Goal: Feedback & Contribution: Leave review/rating

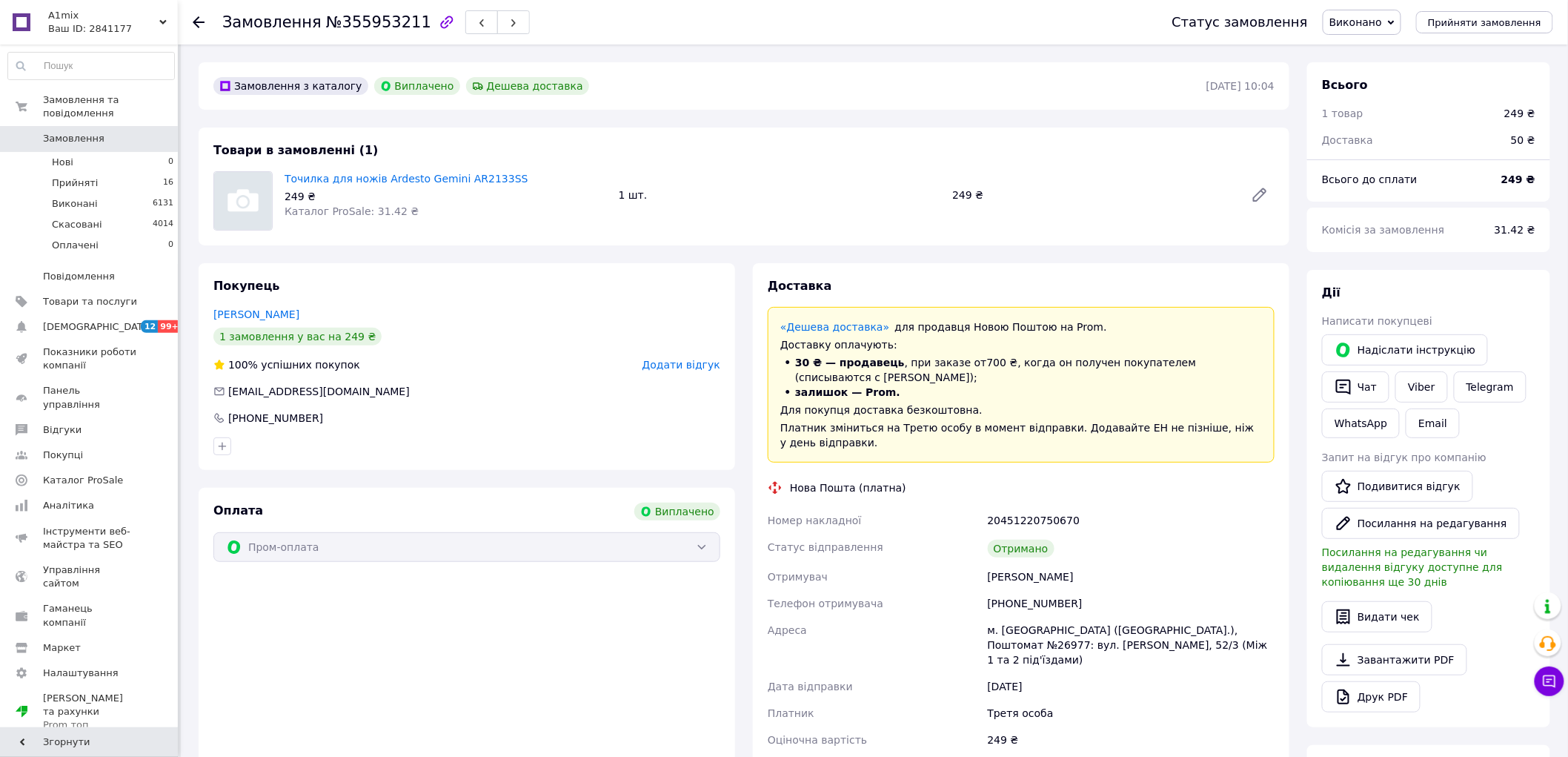
scroll to position [56, 0]
click at [672, 367] on span "Додати відгук" at bounding box center [681, 364] width 77 height 12
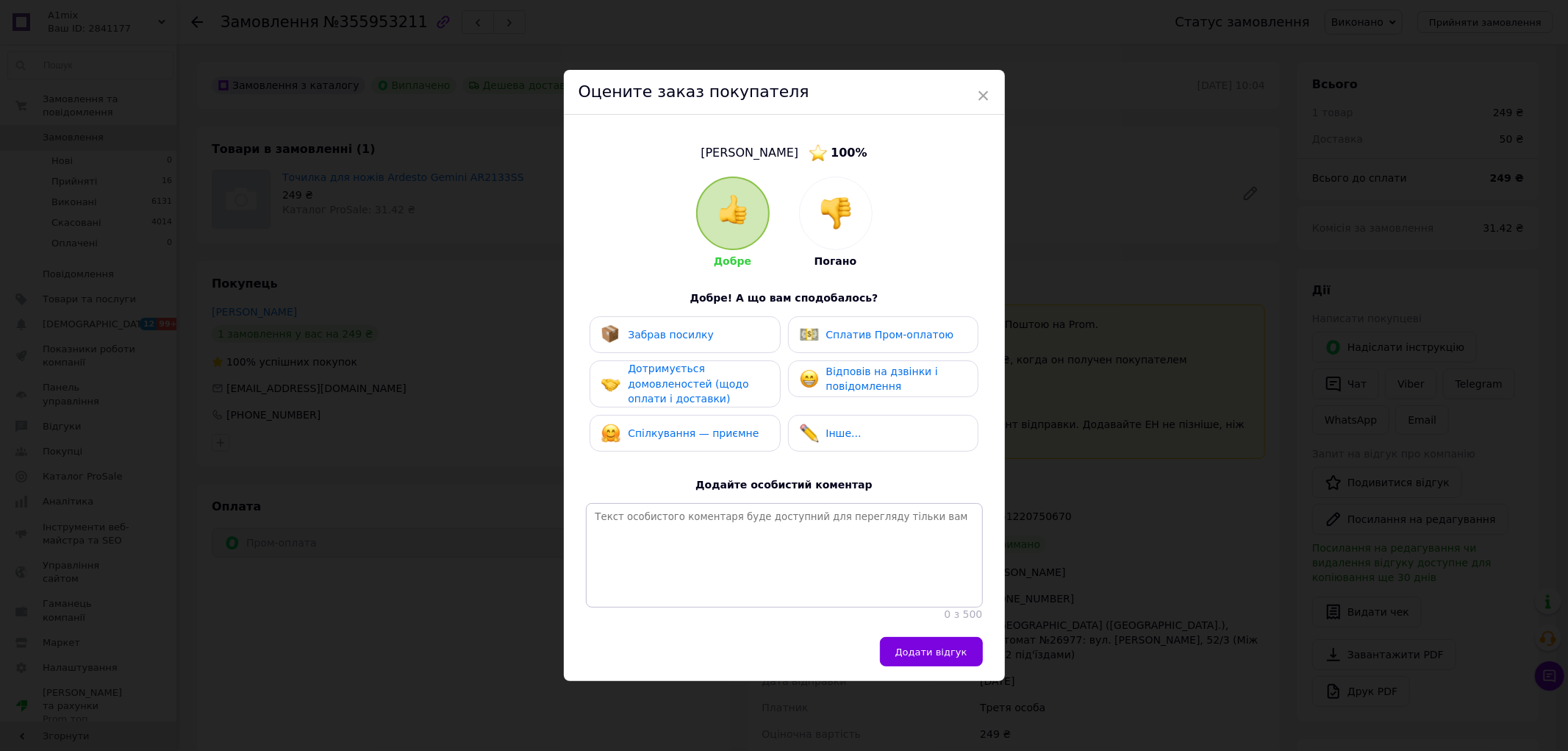
click at [651, 329] on span "Забрав посилку" at bounding box center [671, 334] width 86 height 12
drag, startPoint x: 667, startPoint y: 377, endPoint x: 669, endPoint y: 386, distance: 9.2
click at [667, 378] on span "Дотримується домовленостей (щодо оплати і доставки)" at bounding box center [688, 383] width 121 height 42
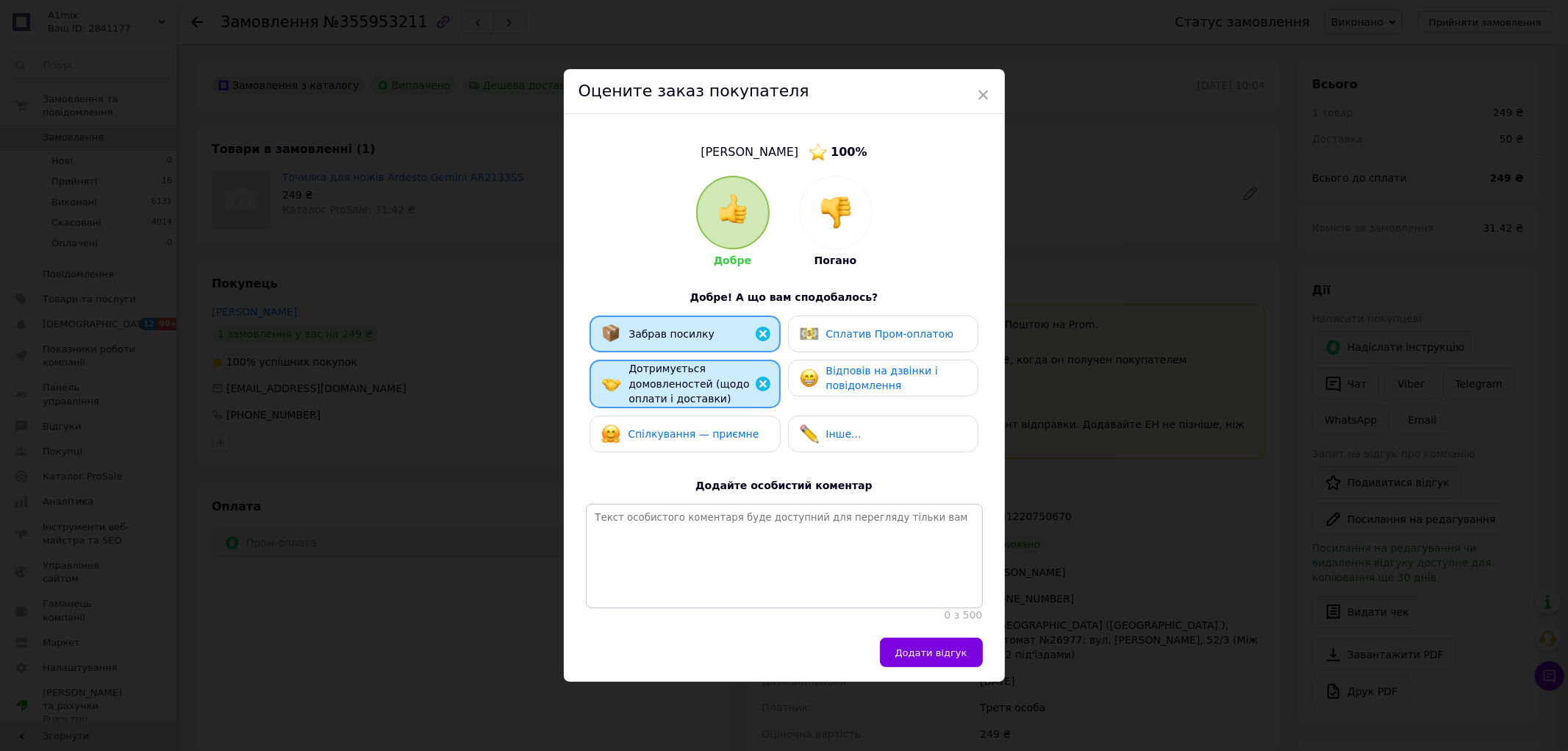
click at [672, 428] on span "Спілкування — приємне" at bounding box center [694, 434] width 131 height 12
click at [828, 416] on div "Інше..." at bounding box center [883, 434] width 190 height 37
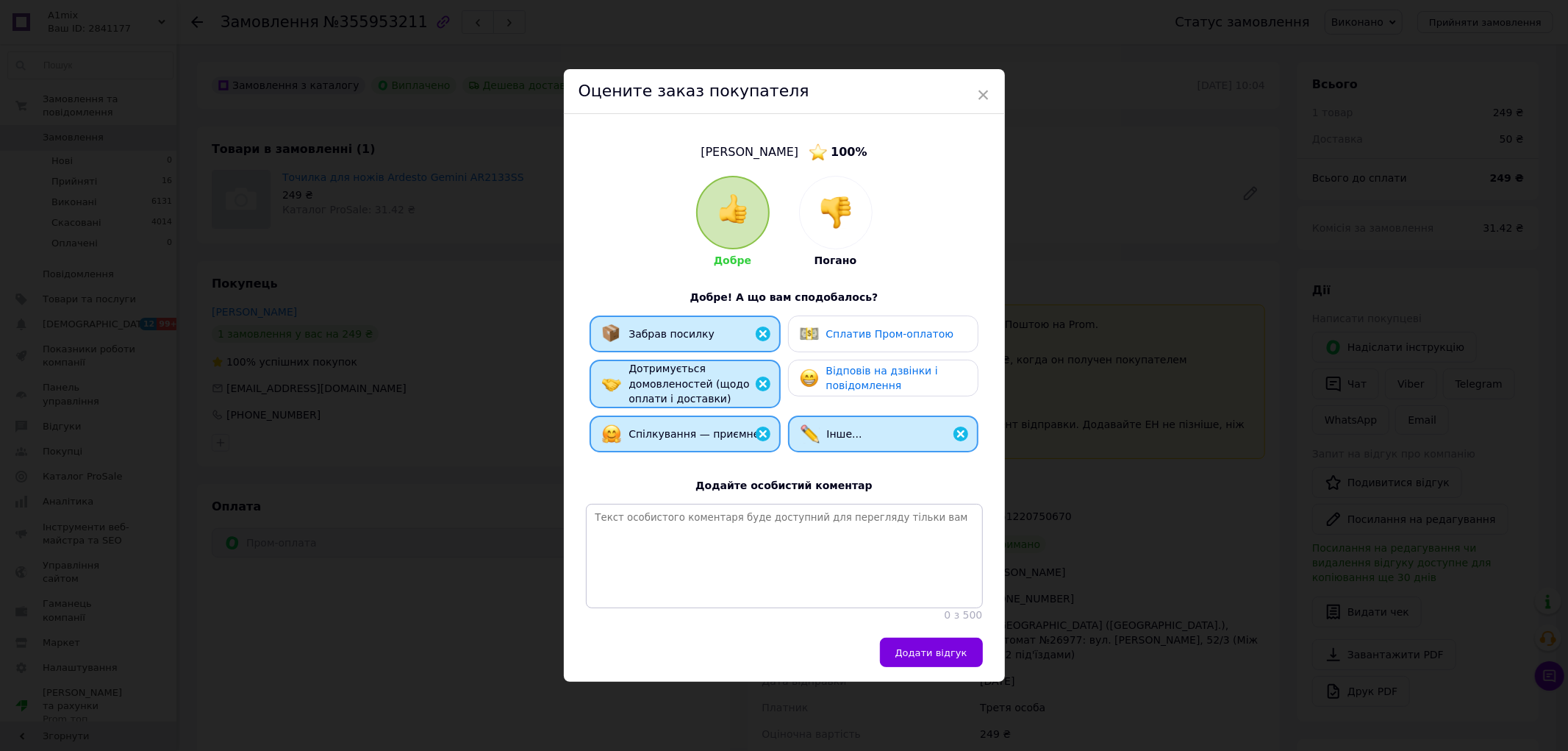
drag, startPoint x: 847, startPoint y: 361, endPoint x: 847, endPoint y: 347, distance: 14.0
click at [847, 364] on span "Відповів на дзвінки і повідомлення" at bounding box center [882, 377] width 111 height 27
click at [846, 328] on span "Сплатив Пром-оплатою" at bounding box center [890, 333] width 128 height 12
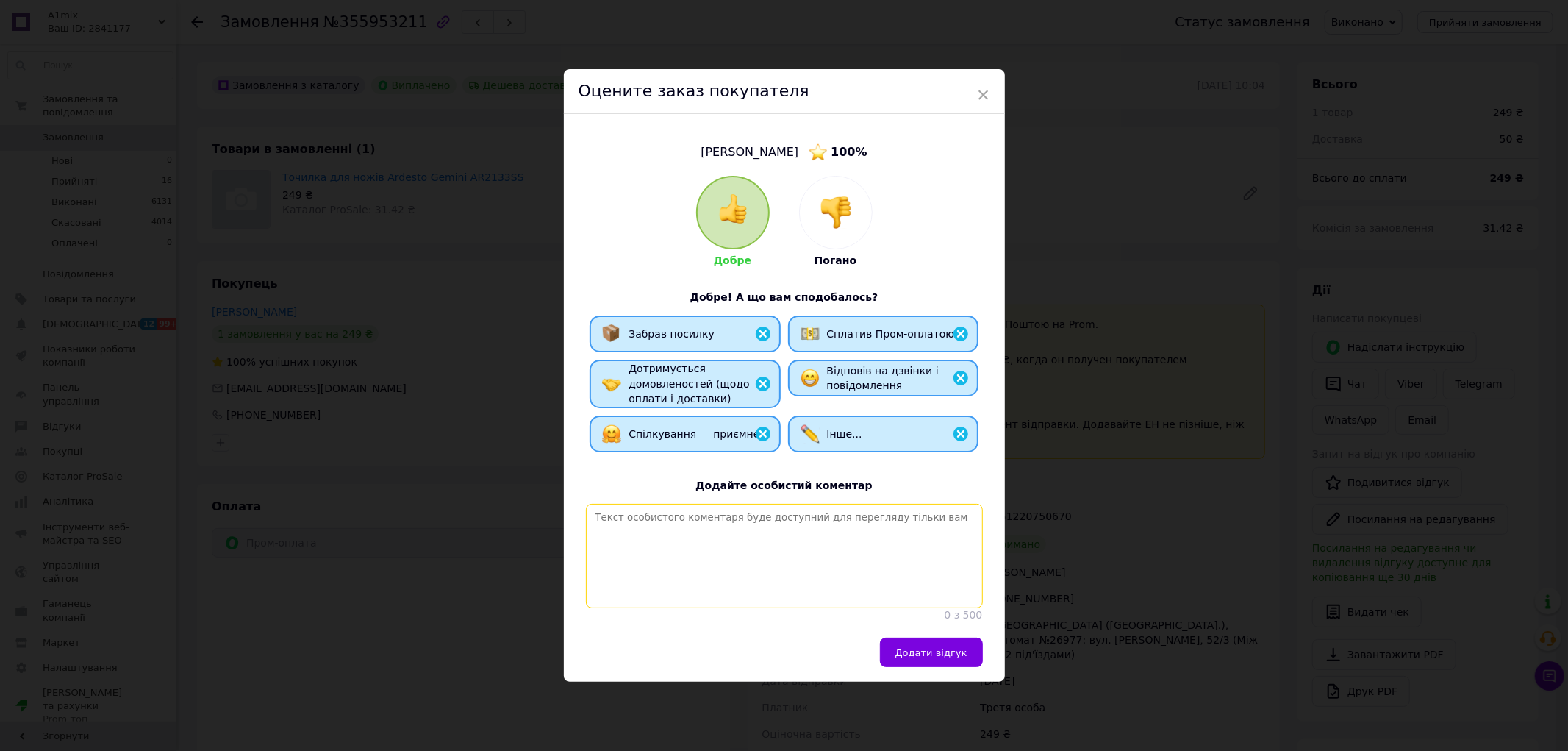
click at [743, 510] on textarea at bounding box center [784, 556] width 397 height 105
paste textarea "Найкращі рекомендації до співпраці. Дякуємо за замовлення. Будемо раді бачити В…"
type textarea "Найкращі рекомендації до співпраці. Дякуємо за замовлення. Будемо раді бачити В…"
click at [922, 652] on span "Додати відгук" at bounding box center [931, 653] width 72 height 11
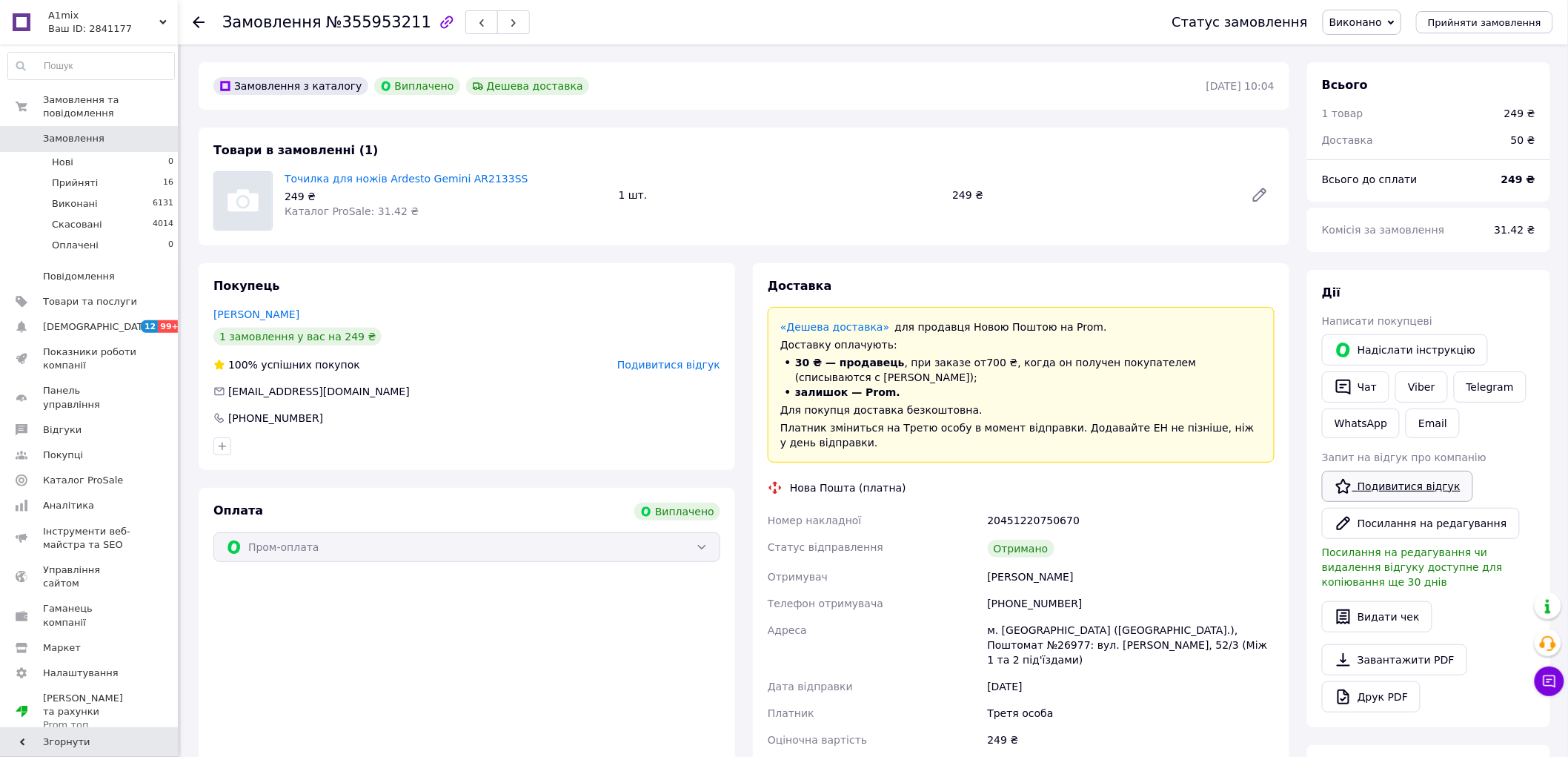
click at [1385, 489] on link "Подивитися відгук" at bounding box center [1397, 486] width 151 height 31
click at [595, 676] on div "Оплата Виплачено Пром-оплата" at bounding box center [466, 662] width 537 height 348
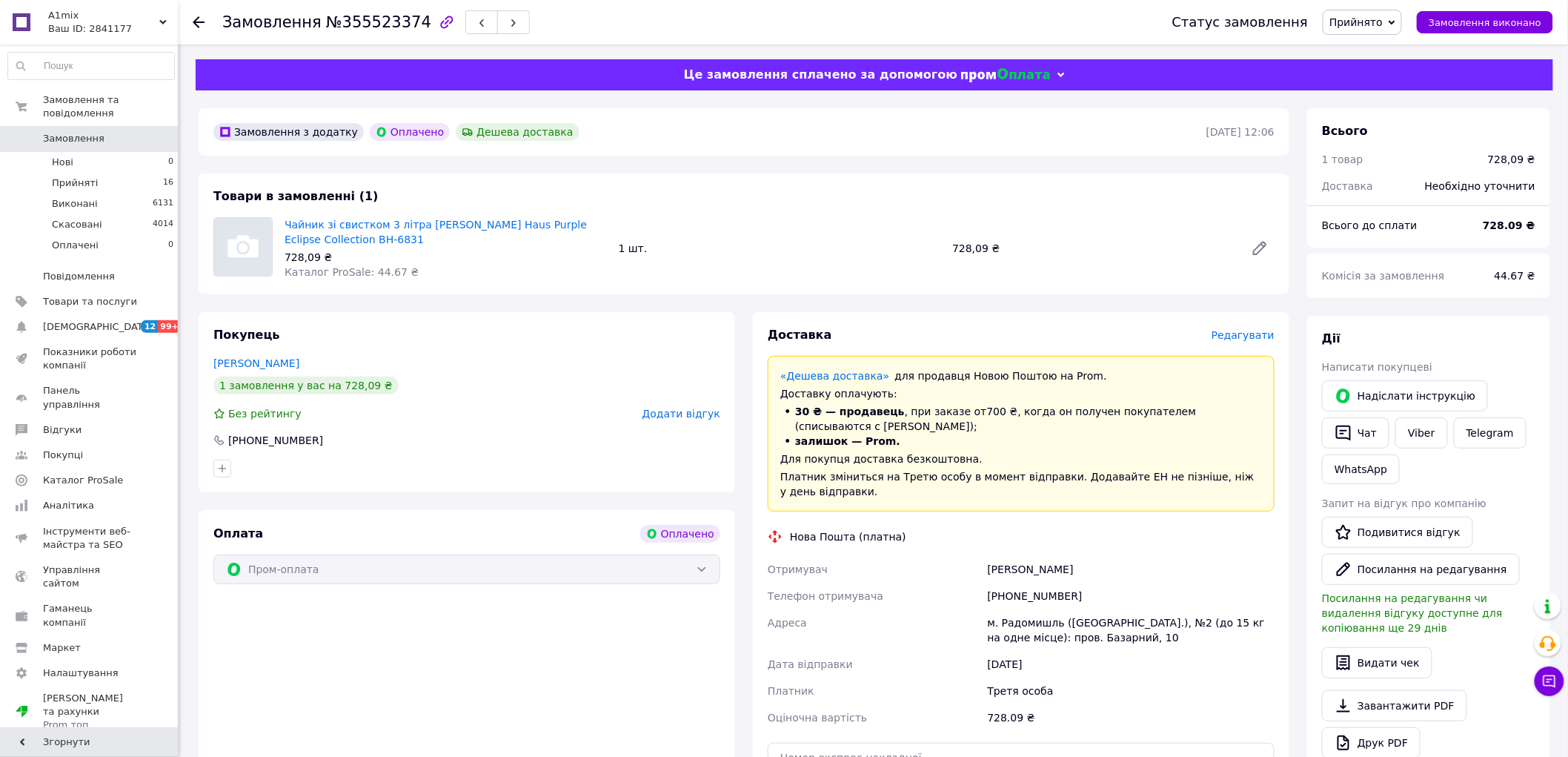
click at [682, 408] on span "Додати відгук" at bounding box center [681, 413] width 77 height 12
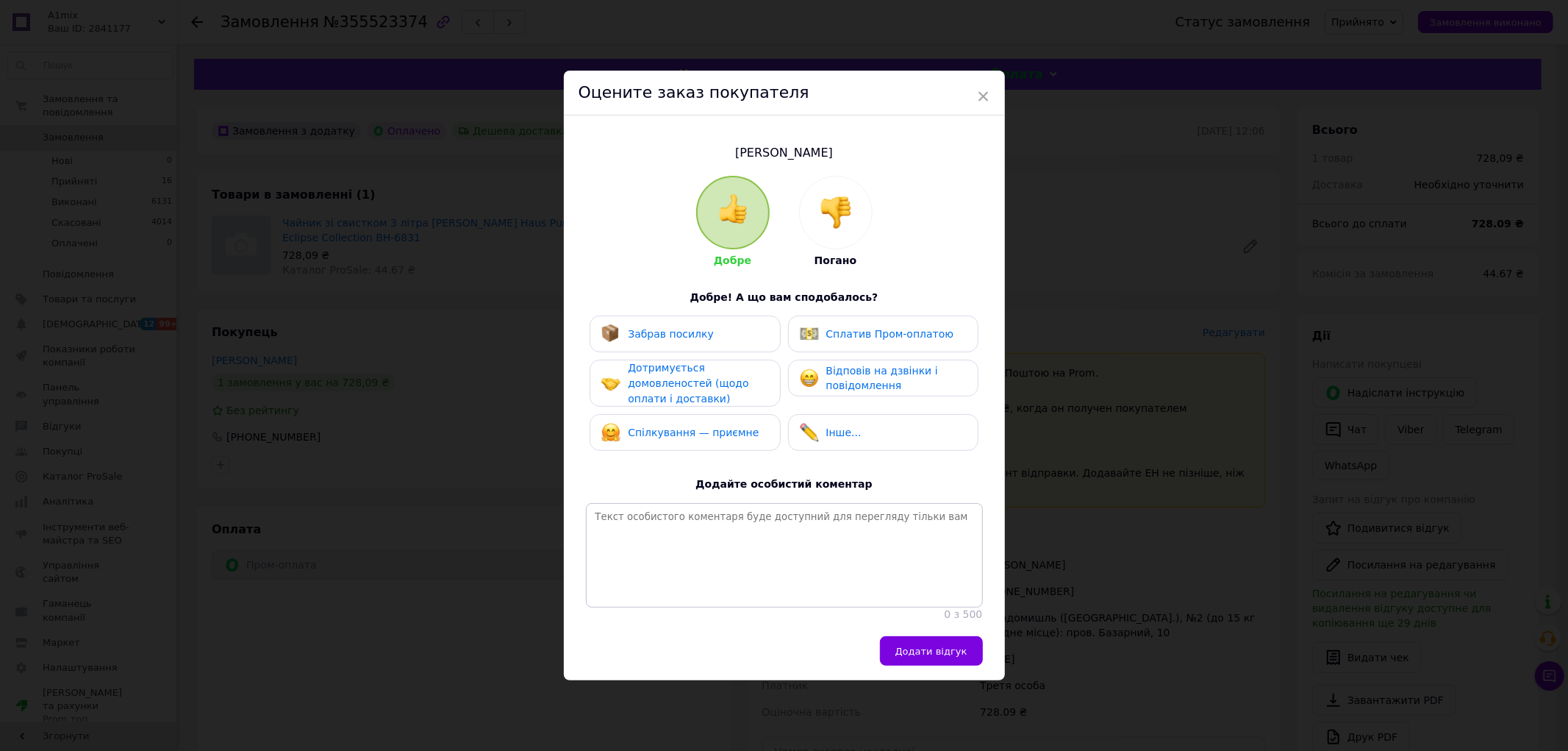
click at [399, 502] on div "× Оцените заказ покупателя Севрук Віка Добре Погано Добре! А що вам сподобалось…" at bounding box center [784, 376] width 1568 height 751
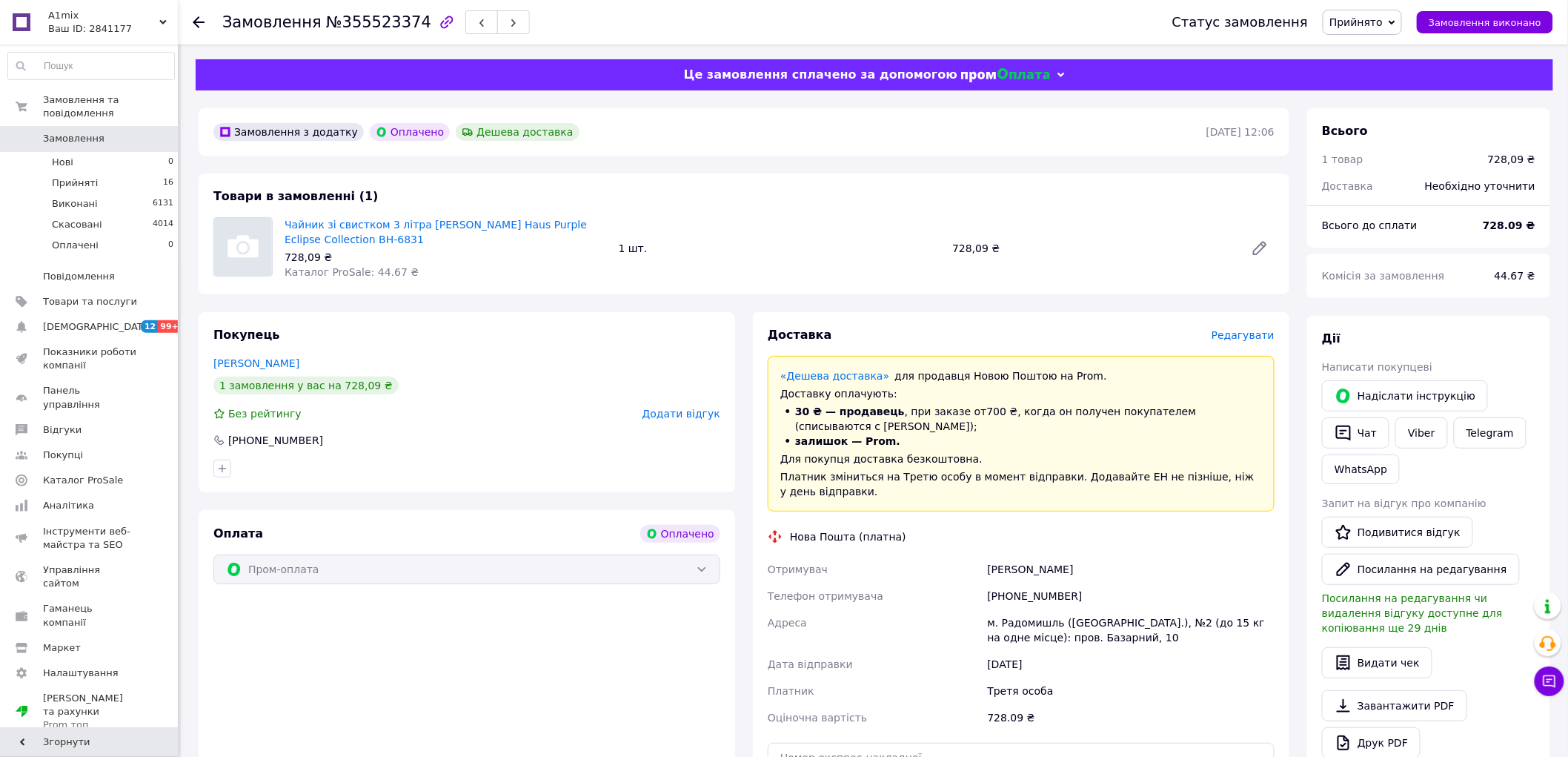
click at [690, 412] on span "Додати відгук" at bounding box center [681, 413] width 77 height 12
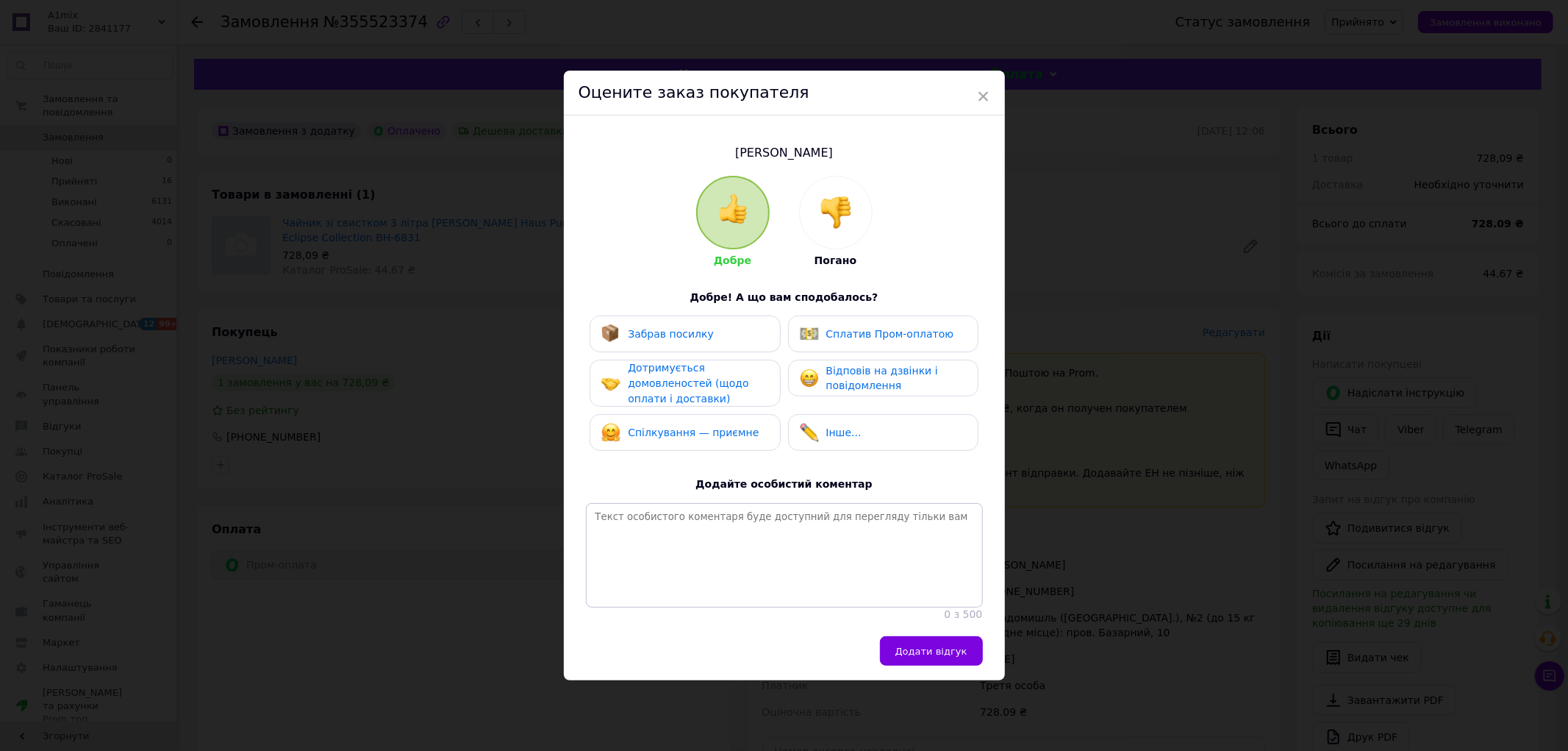
click at [837, 214] on img at bounding box center [836, 213] width 33 height 33
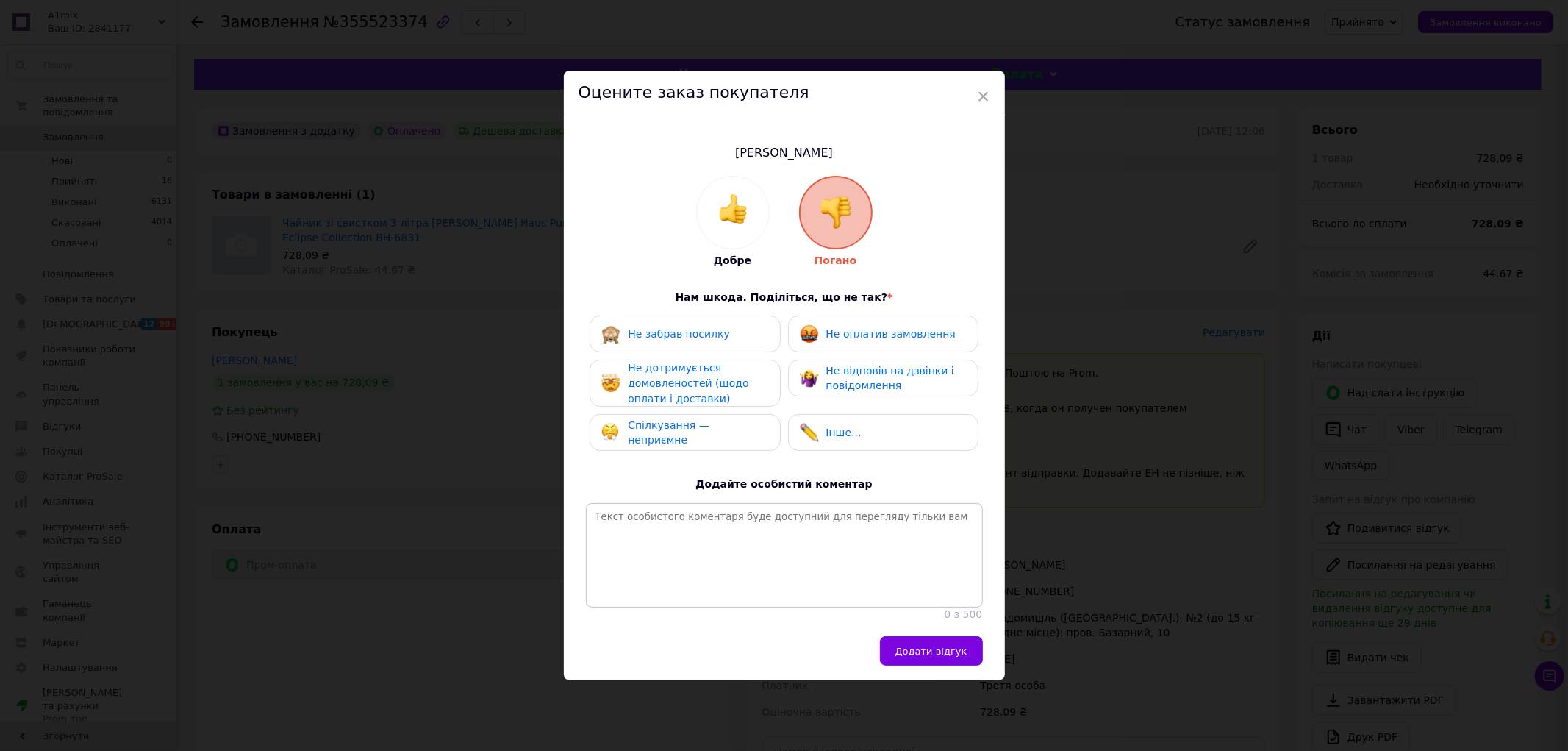
click at [833, 426] on span "Інше..." at bounding box center [844, 432] width 36 height 12
click at [753, 525] on textarea at bounding box center [784, 555] width 397 height 105
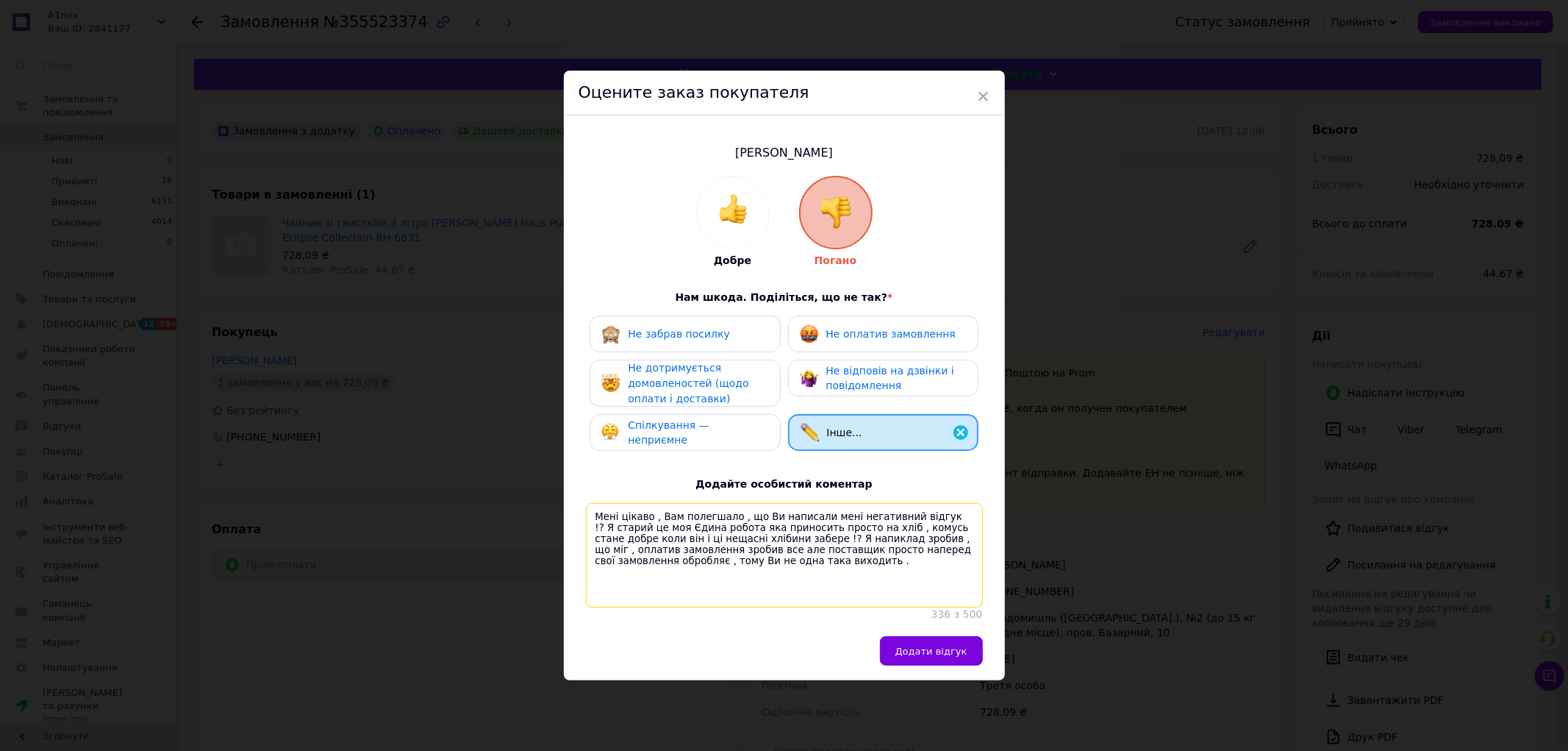
click at [740, 527] on textarea "Мені цікаво , Вам полегшало , що Ви написали мені негативний відгук !? Я старий…" at bounding box center [784, 555] width 397 height 105
click at [723, 556] on textarea "Мені цікаво , Вам полегшало , що Ви написали мені негативний відгук !? Я старий…" at bounding box center [784, 555] width 397 height 105
click at [735, 521] on textarea "Мені цікаво , Вам полегшало , що Ви написали мені негативний відгук !? Я старий…" at bounding box center [784, 555] width 397 height 105
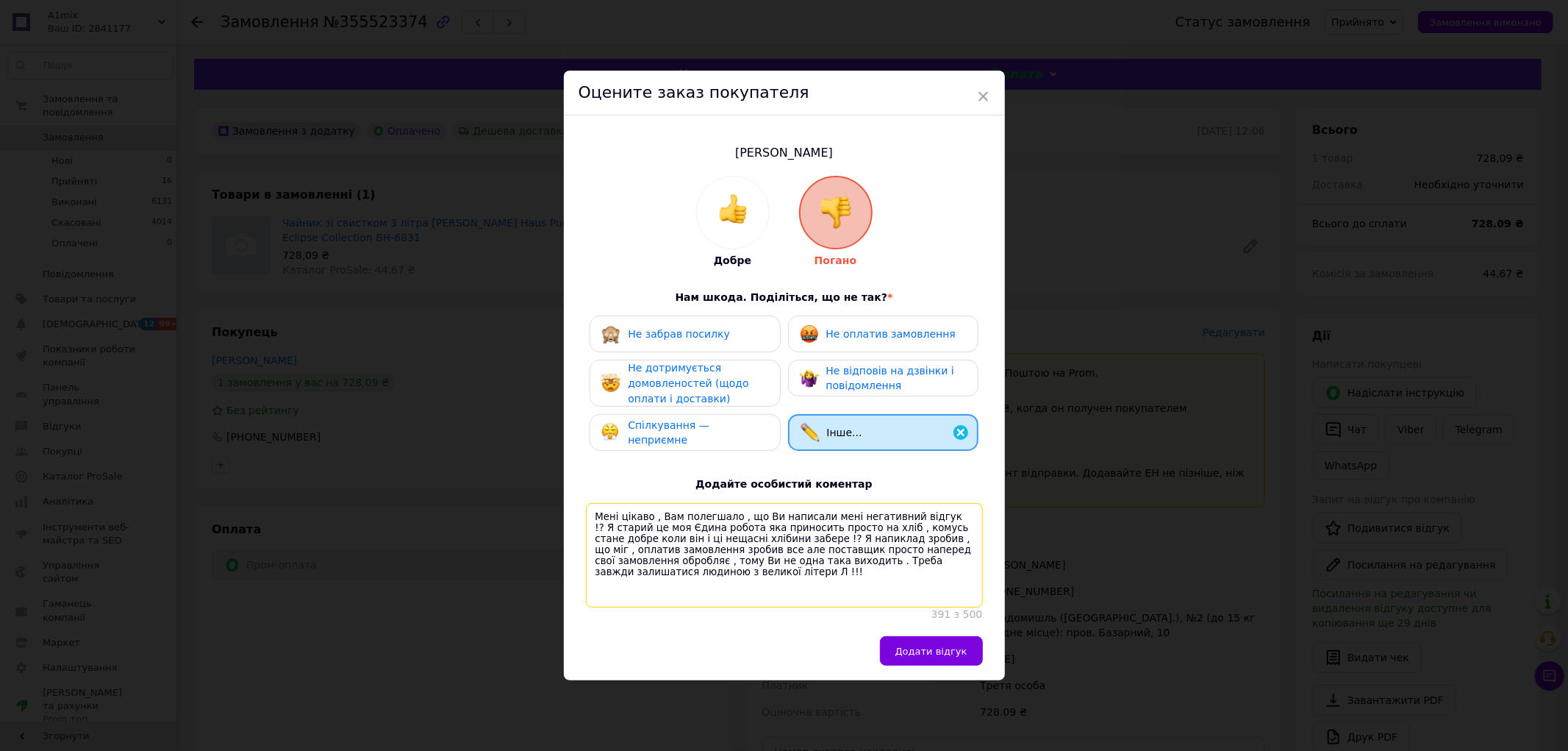
click at [735, 521] on textarea "Мені цікаво , Вам полегшало , що Ви написали мені негативний відгук !? Я старий…" at bounding box center [784, 555] width 397 height 105
click at [734, 521] on textarea "Мені цікаво , Вам полегшало , що Ви написали мені негативний відгук !? Я старий…" at bounding box center [784, 555] width 397 height 105
type textarea "Мені цікаво , Вам полегшало , що Ви написали мені негативний відгук !? Я старий…"
click at [940, 652] on span "Додати відгук" at bounding box center [931, 651] width 72 height 11
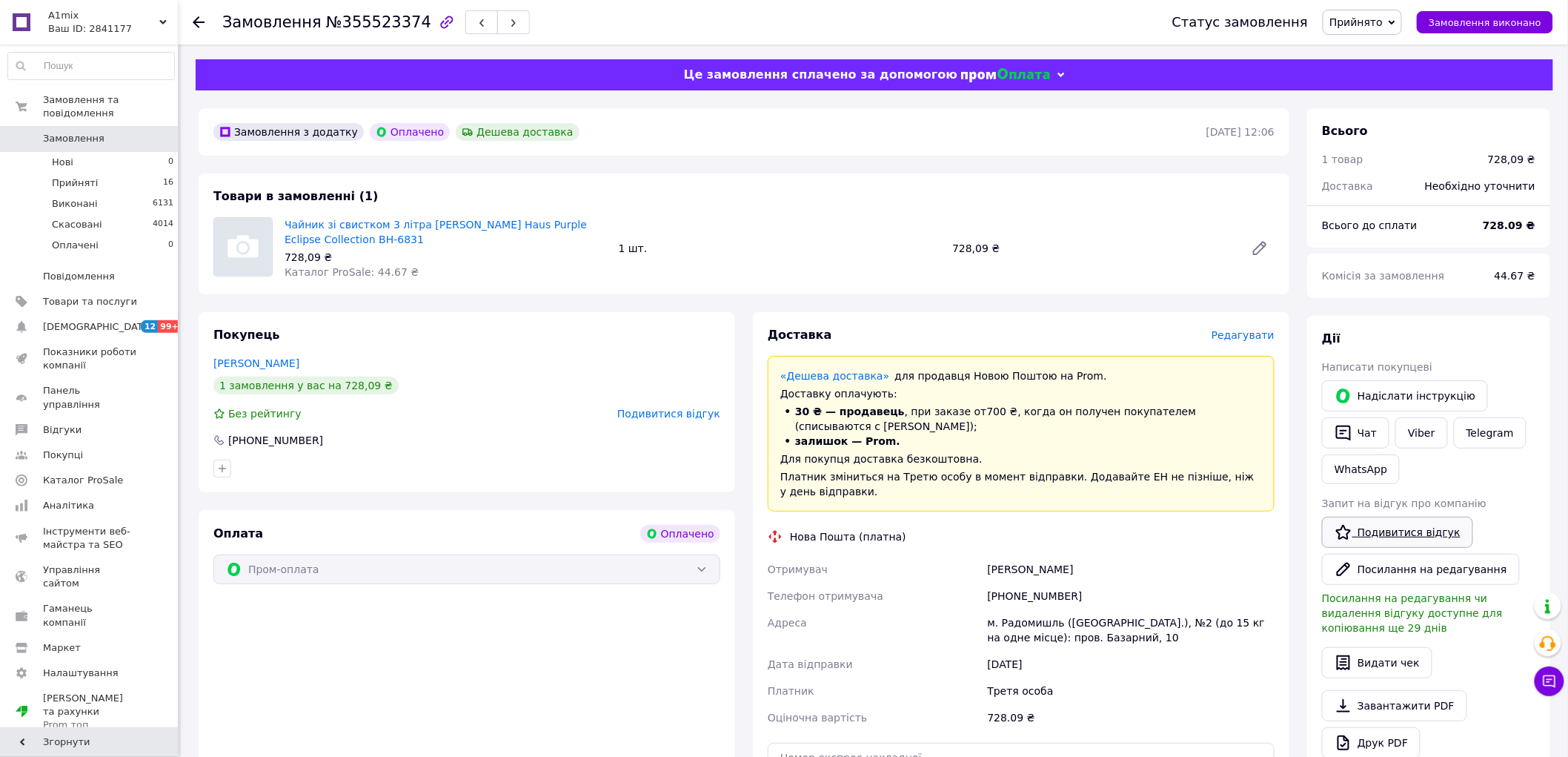
click at [1395, 531] on link "Подивитися відгук" at bounding box center [1397, 531] width 151 height 31
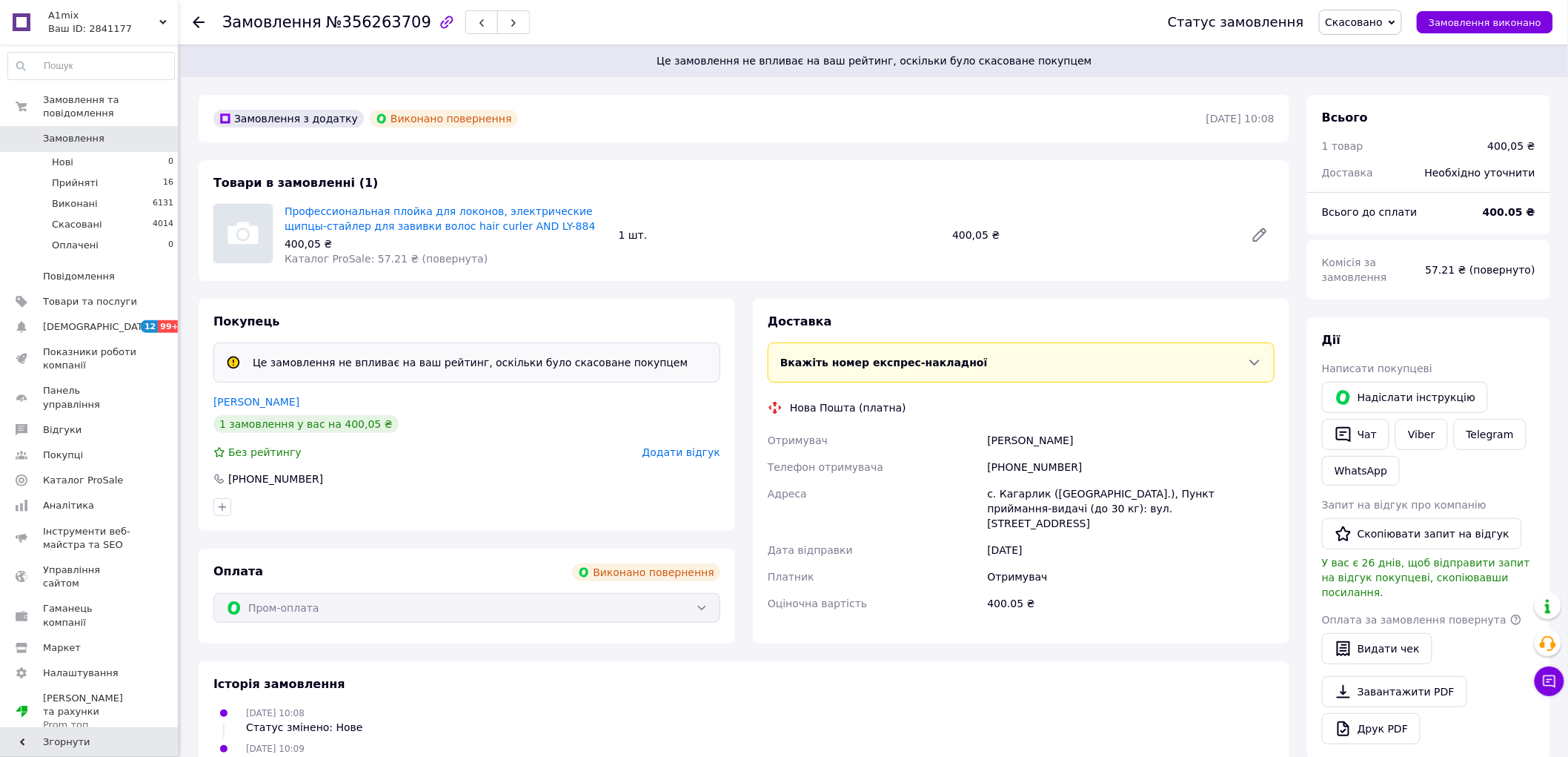
click at [670, 447] on span "Додати відгук" at bounding box center [681, 452] width 77 height 12
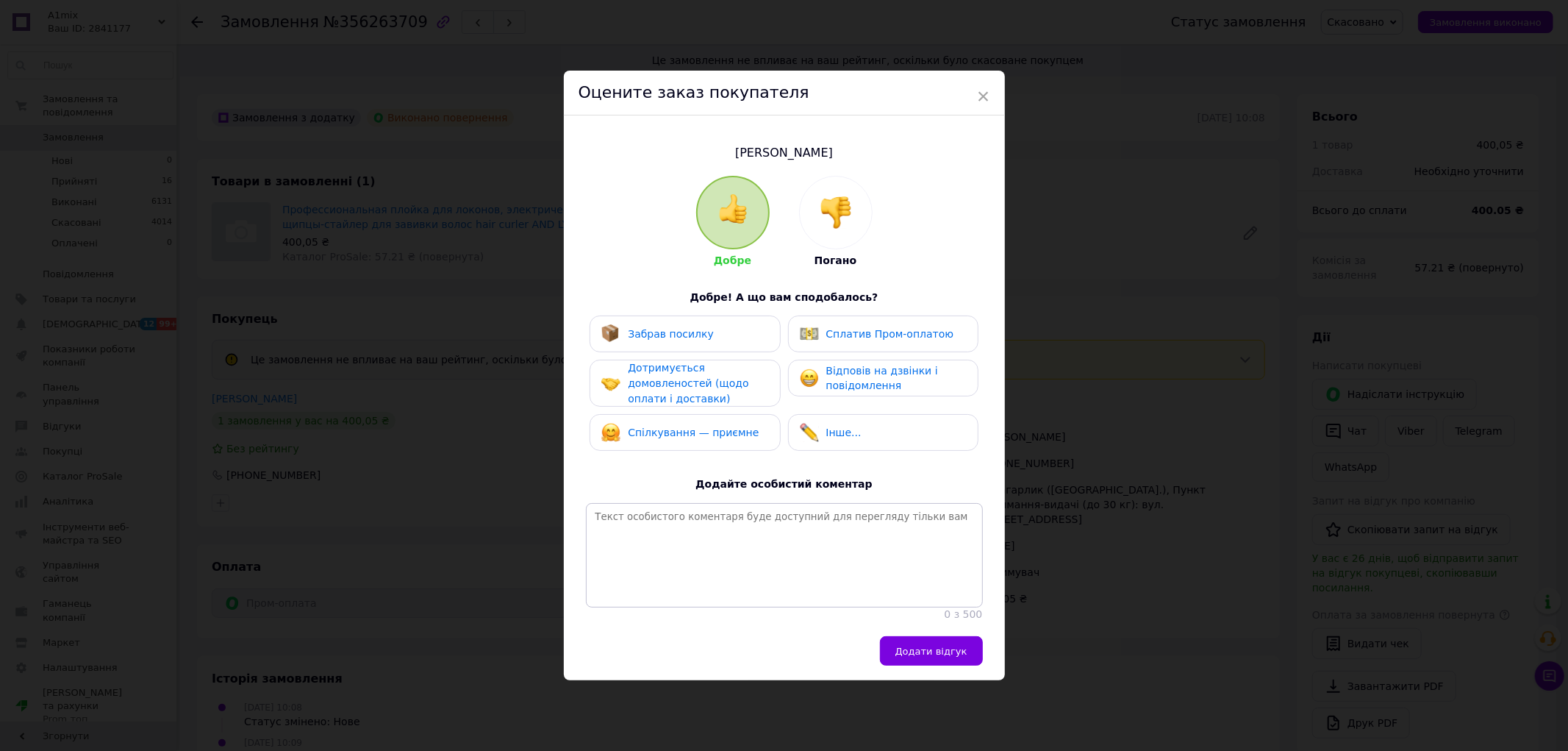
click at [658, 328] on span "Забрав посилку" at bounding box center [671, 333] width 86 height 12
click at [666, 391] on span "Дотримується домовленостей (щодо оплати і доставки)" at bounding box center [688, 382] width 121 height 42
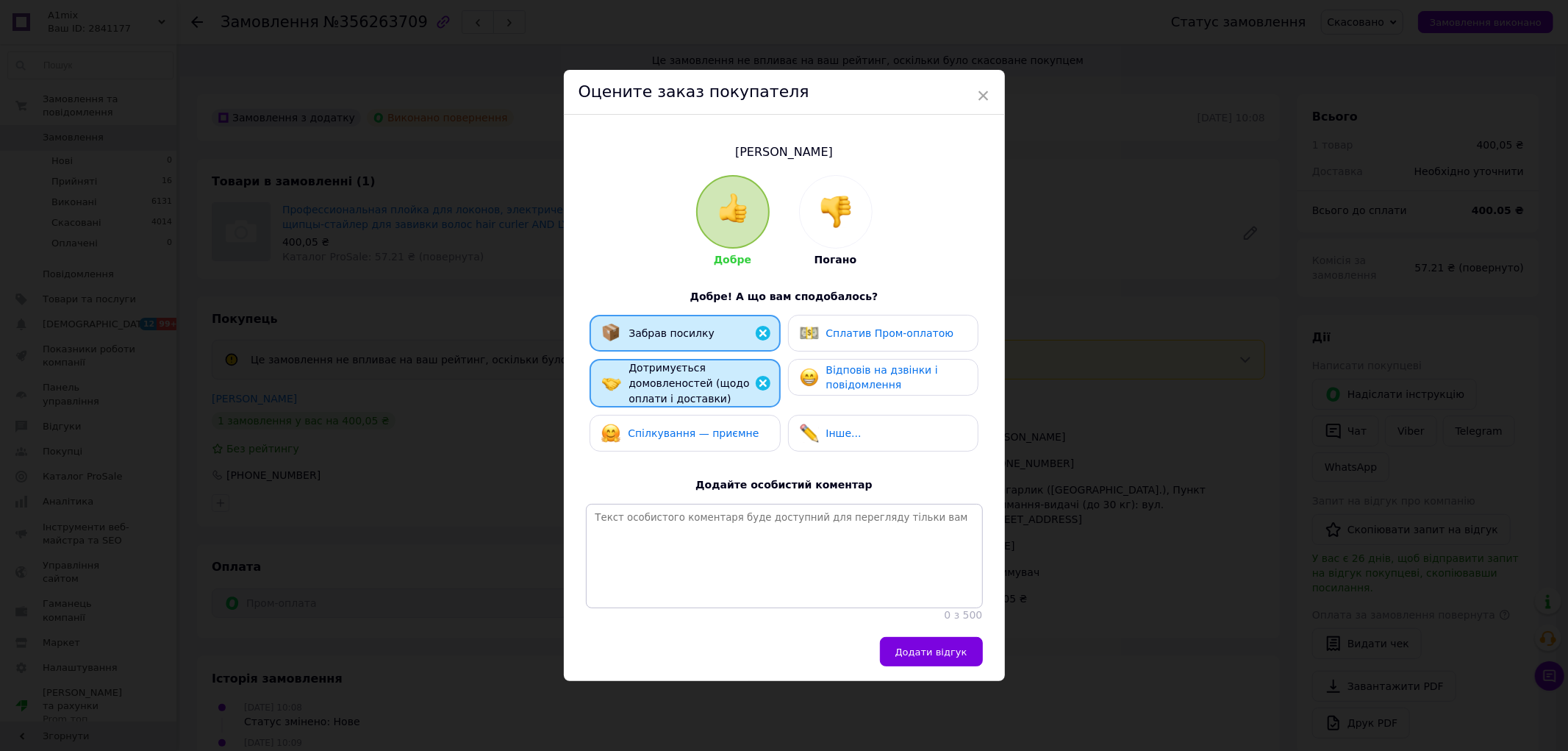
click at [679, 427] on span "Спілкування — приємне" at bounding box center [694, 433] width 131 height 12
click at [702, 327] on div "Забрав посилку" at bounding box center [684, 333] width 166 height 19
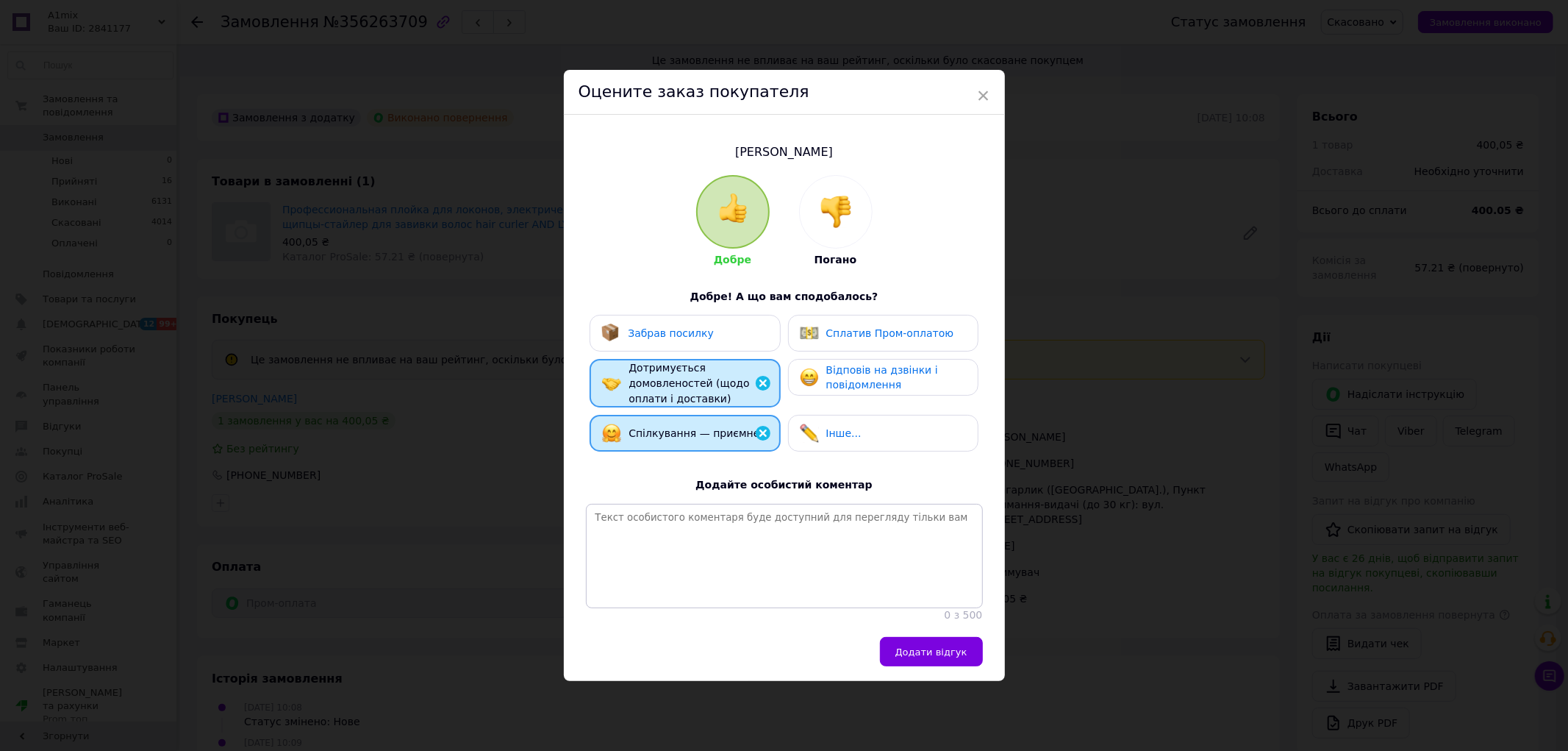
click at [860, 327] on span "Сплатив Пром-оплатою" at bounding box center [890, 332] width 128 height 12
drag, startPoint x: 858, startPoint y: 363, endPoint x: 861, endPoint y: 372, distance: 9.5
click at [858, 366] on span "Відповів на дзвінки і повідомлення" at bounding box center [882, 377] width 111 height 27
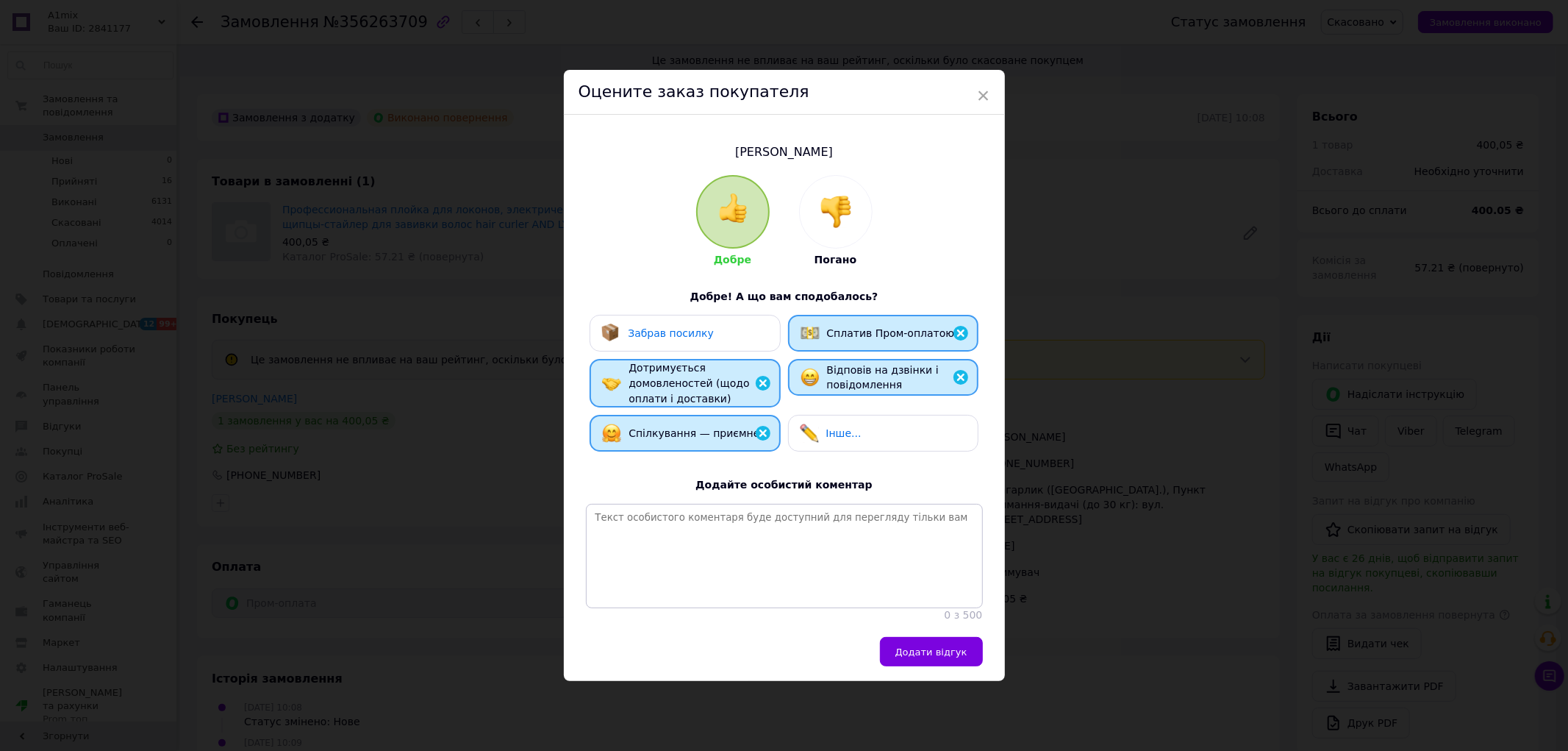
click at [855, 424] on div "Інше..." at bounding box center [883, 433] width 167 height 19
click at [775, 520] on textarea at bounding box center [784, 556] width 397 height 105
paste textarea "Найкращі рекомендації до співпраці. Дякуємо за замовлення. Будемо раді бачити В…"
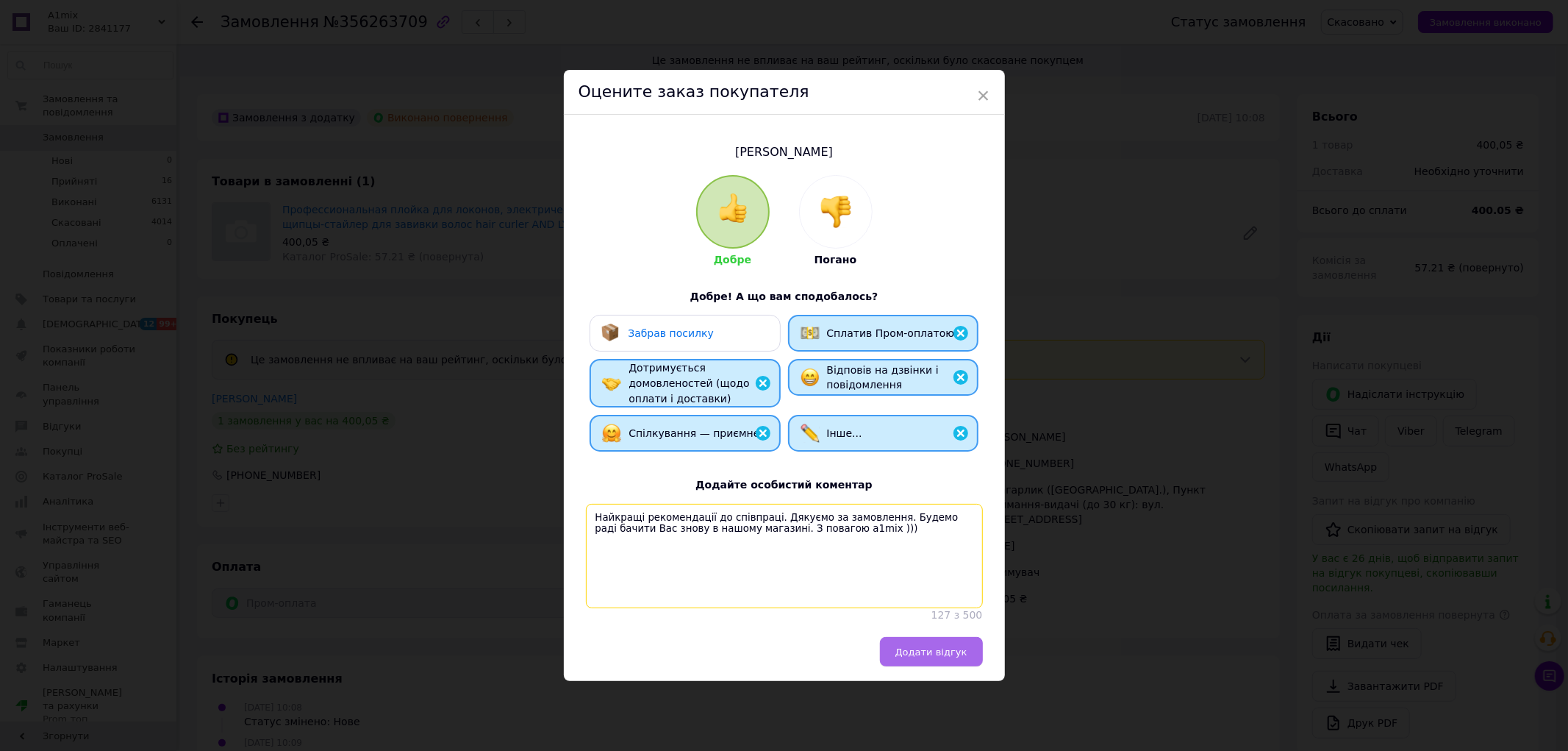
type textarea "Найкращі рекомендації до співпраці. Дякуємо за замовлення. Будемо раді бачити В…"
click at [921, 653] on span "Додати відгук" at bounding box center [931, 652] width 72 height 11
